Goal: Find specific page/section: Find specific page/section

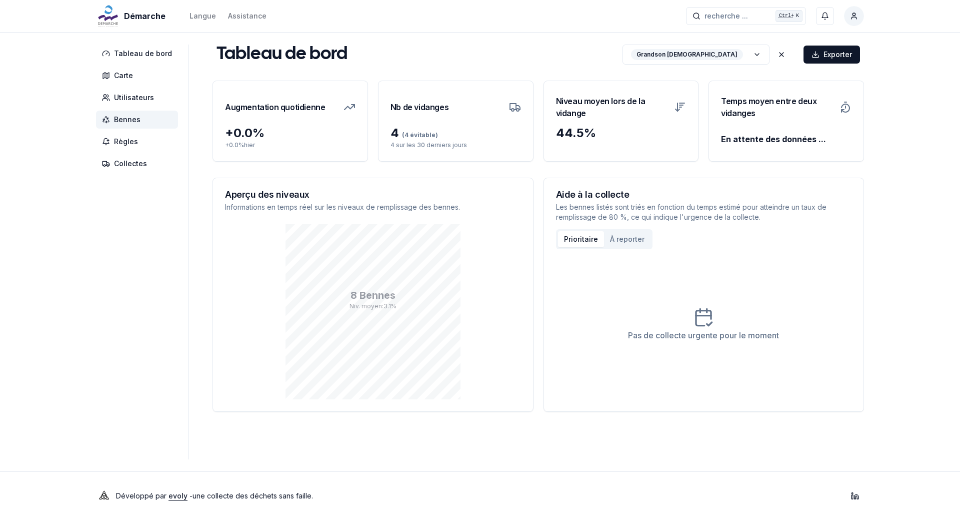
click at [135, 121] on span "Bennes" at bounding box center [127, 120] width 27 height 10
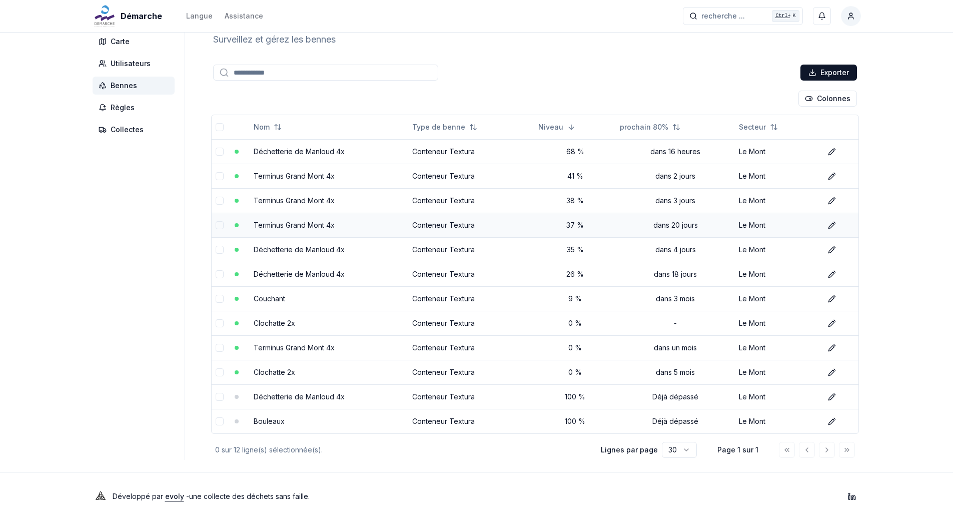
scroll to position [35, 0]
click at [835, 450] on div at bounding box center [817, 449] width 76 height 16
click at [829, 450] on div at bounding box center [817, 449] width 76 height 16
click at [688, 452] on html "Démarche Langue Assistance recherche ... recherche ... Ctrl+ K [PERSON_NAME] Ta…" at bounding box center [476, 242] width 953 height 554
click at [135, 65] on span "Utilisateurs" at bounding box center [131, 63] width 40 height 10
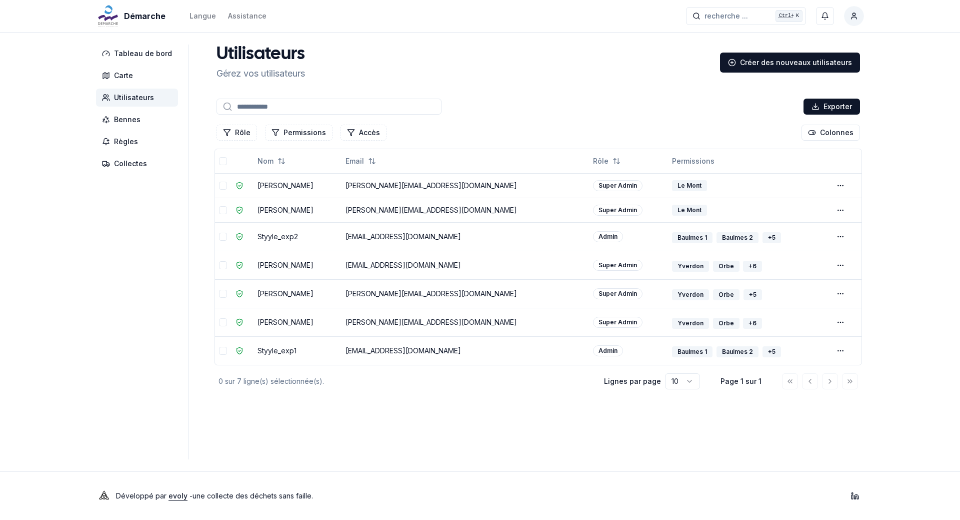
click at [268, 107] on input at bounding box center [329, 107] width 225 height 16
click at [839, 183] on html "Démarche Langue Assistance recherche ... recherche ... Ctrl+ K [PERSON_NAME] Ta…" at bounding box center [480, 260] width 960 height 520
click at [611, 51] on html "Démarche Langue Assistance recherche ... recherche ... Ctrl+ K [PERSON_NAME] Ta…" at bounding box center [480, 260] width 960 height 520
click at [116, 120] on span "Bennes" at bounding box center [127, 120] width 27 height 10
